Goal: Check status: Check status

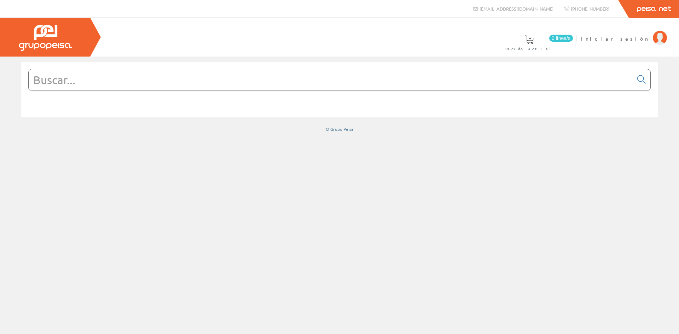
click at [78, 78] on input "text" at bounding box center [331, 79] width 604 height 21
click at [639, 39] on span "Iniciar sesión" at bounding box center [614, 38] width 69 height 7
click at [640, 39] on span "INSBE S.L." at bounding box center [622, 38] width 53 height 7
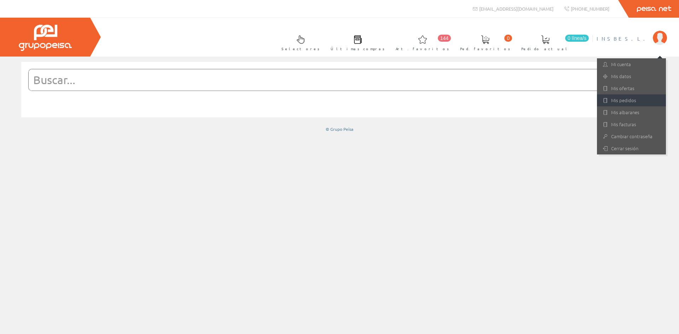
click at [628, 99] on link "Mis pedidos" at bounding box center [631, 100] width 69 height 12
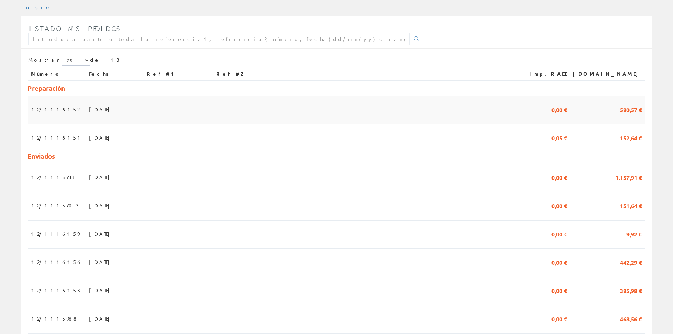
scroll to position [106, 0]
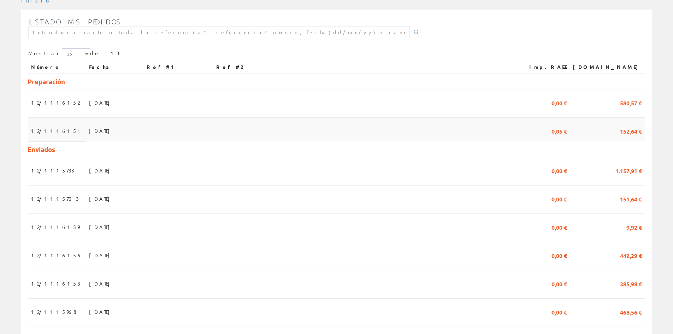
click at [89, 129] on span "18/08/2025" at bounding box center [101, 131] width 24 height 12
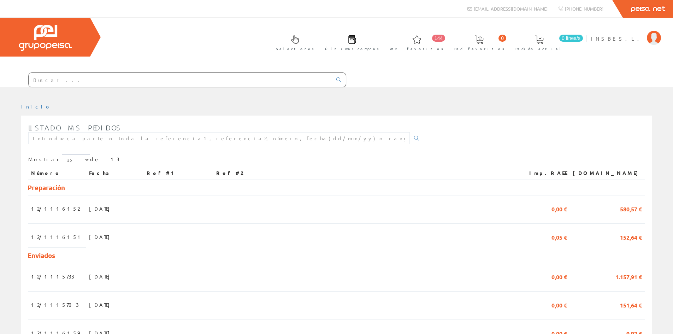
scroll to position [106, 0]
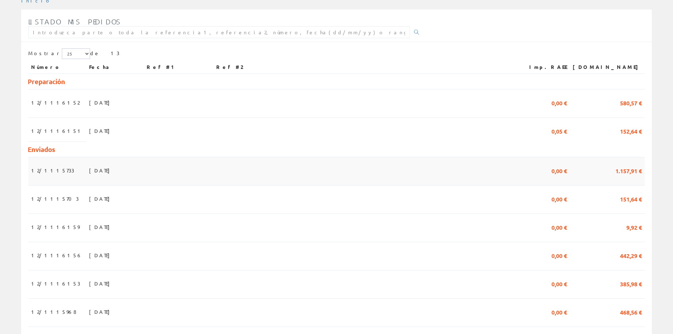
click at [89, 171] on span "30/07/2025" at bounding box center [101, 170] width 24 height 12
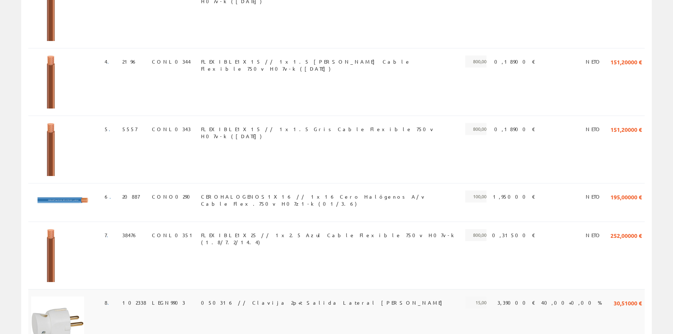
scroll to position [453, 0]
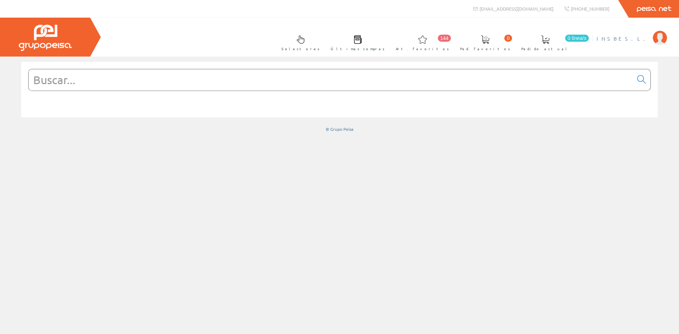
click at [629, 39] on span "INSBE S.L." at bounding box center [622, 38] width 53 height 7
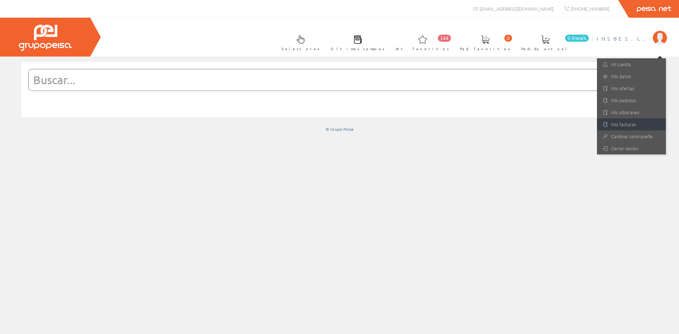
click at [631, 123] on link "Mis facturas" at bounding box center [631, 124] width 69 height 12
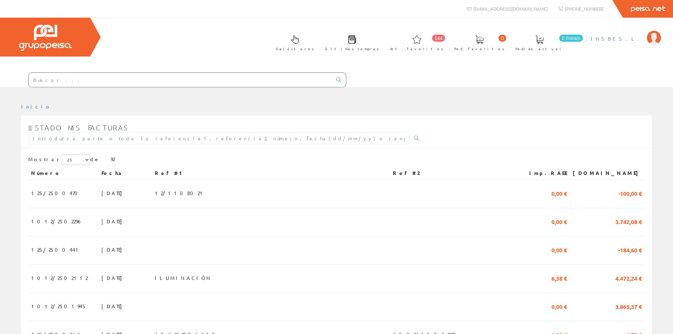
click at [632, 39] on span "INSBE S.L." at bounding box center [617, 38] width 53 height 7
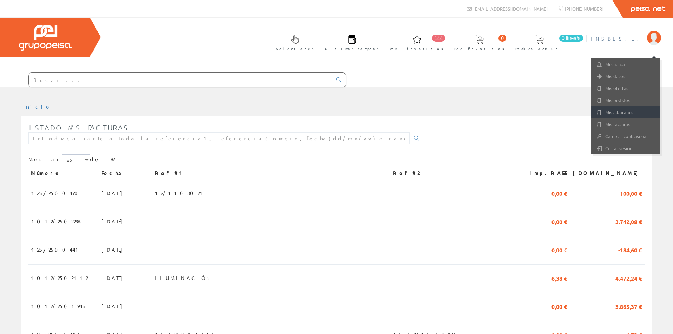
click at [627, 114] on link "Mis albaranes" at bounding box center [625, 112] width 69 height 12
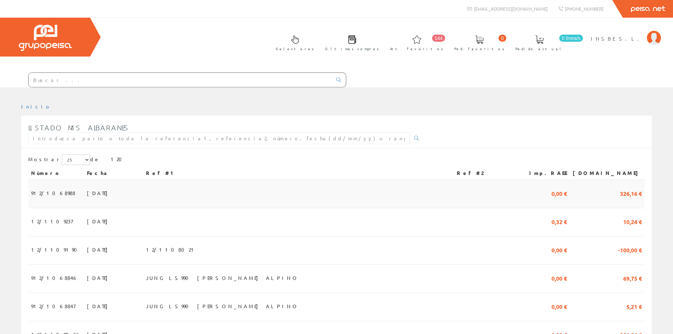
click at [87, 193] on span "[DATE]" at bounding box center [99, 193] width 24 height 12
click at [87, 221] on span "[DATE]" at bounding box center [99, 221] width 24 height 12
click at [87, 251] on span "[DATE]" at bounding box center [99, 250] width 24 height 12
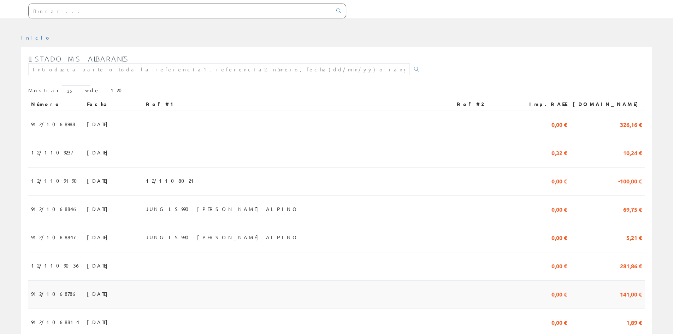
scroll to position [71, 0]
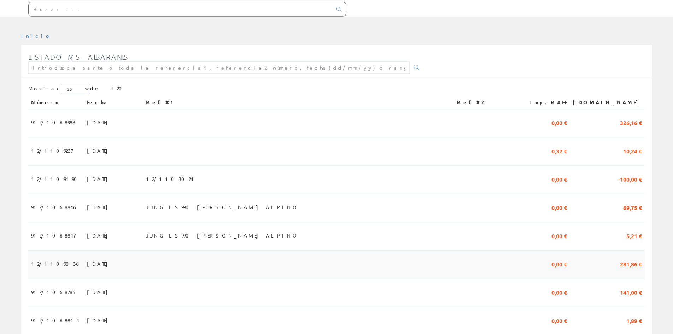
click at [87, 267] on span "07/08/2025" at bounding box center [99, 264] width 24 height 12
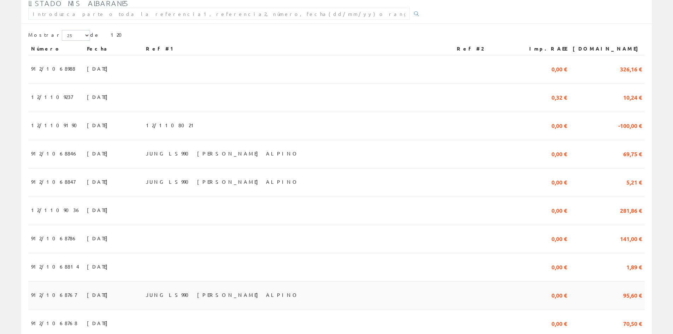
scroll to position [141, 0]
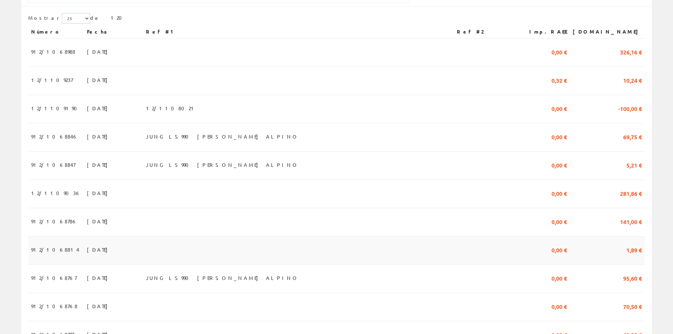
click at [87, 250] on span "07/08/2025" at bounding box center [99, 250] width 24 height 12
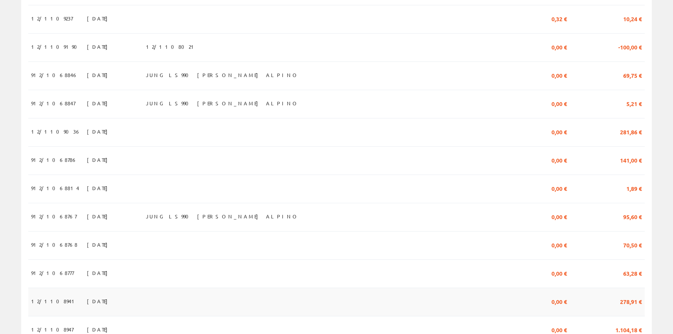
scroll to position [212, 0]
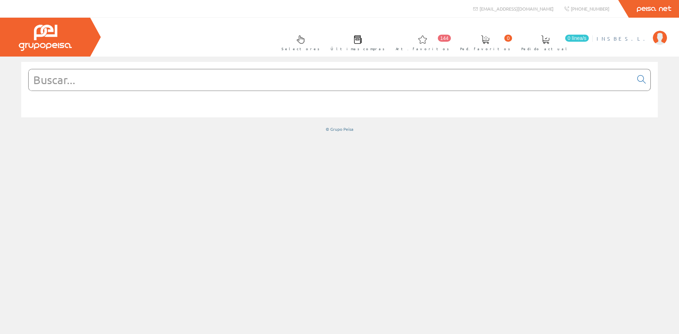
click at [634, 39] on span "INSBE S.L." at bounding box center [622, 38] width 53 height 7
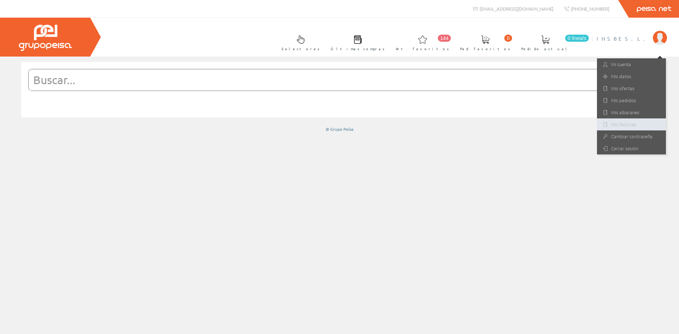
click at [622, 125] on link "Mis facturas" at bounding box center [631, 124] width 69 height 12
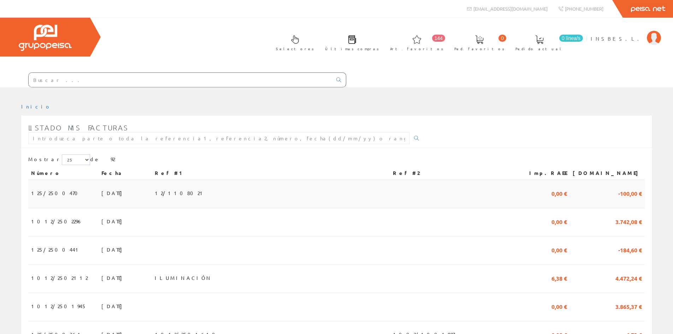
click at [101, 194] on span "[DATE]" at bounding box center [113, 193] width 24 height 12
click at [101, 222] on span "[DATE]" at bounding box center [113, 221] width 24 height 12
click at [57, 221] on span "1012/2502296" at bounding box center [57, 221] width 52 height 12
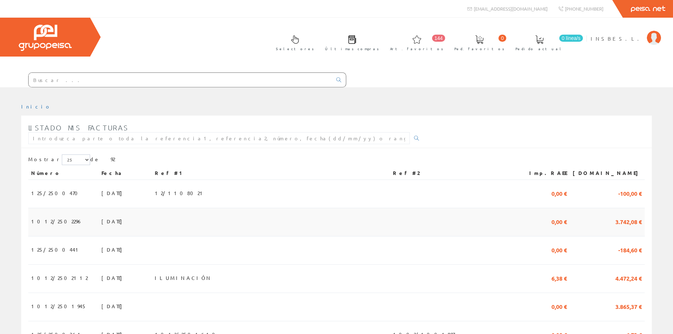
click at [101, 223] on span "15/08/2025" at bounding box center [113, 221] width 24 height 12
click at [101, 223] on span "[DATE]" at bounding box center [113, 221] width 24 height 12
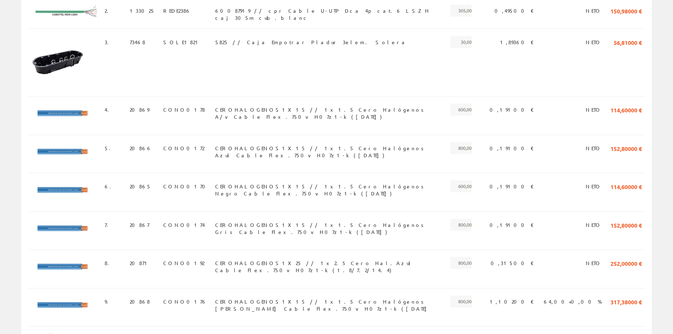
scroll to position [495, 0]
